Goal: Information Seeking & Learning: Learn about a topic

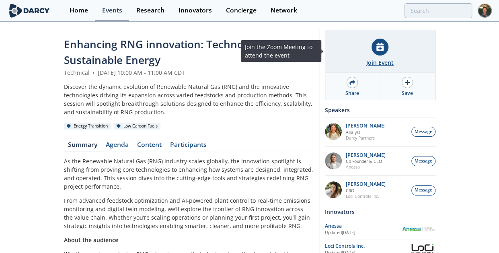
click at [382, 47] on icon at bounding box center [379, 47] width 7 height 8
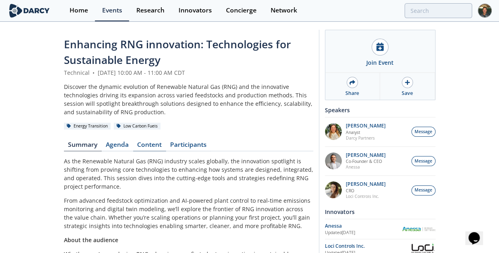
click at [146, 143] on link "Content" at bounding box center [149, 146] width 33 height 10
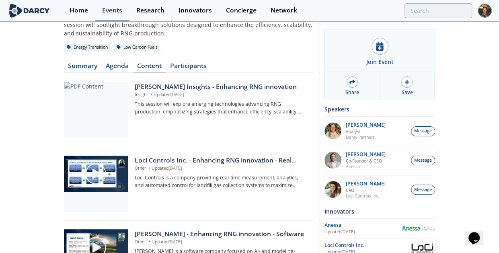
scroll to position [78, 0]
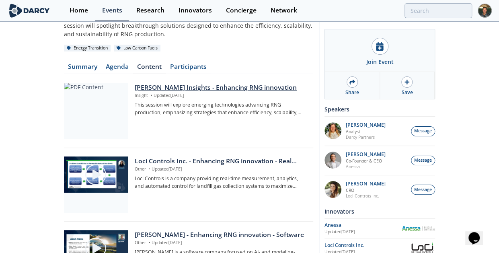
click at [190, 91] on div "[PERSON_NAME] Insights - Enhancing RNG innovation" at bounding box center [221, 88] width 172 height 10
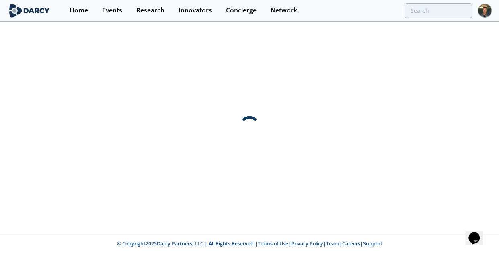
scroll to position [0, 0]
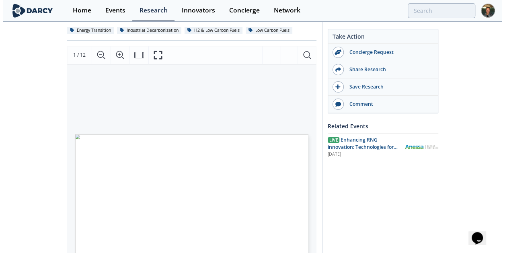
scroll to position [108, 0]
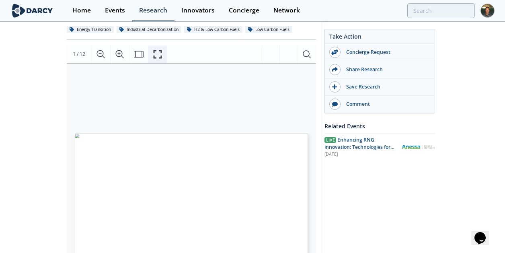
click at [159, 50] on icon "Fullscreen" at bounding box center [157, 54] width 8 height 8
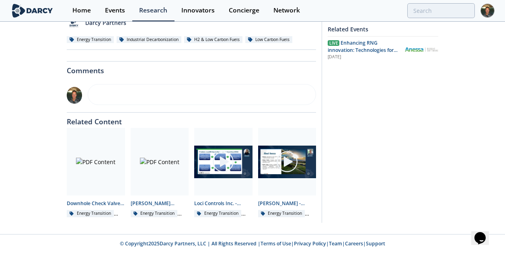
scroll to position [0, 0]
